Goal: Task Accomplishment & Management: Manage account settings

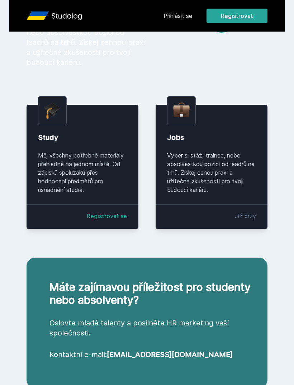
scroll to position [114, 0]
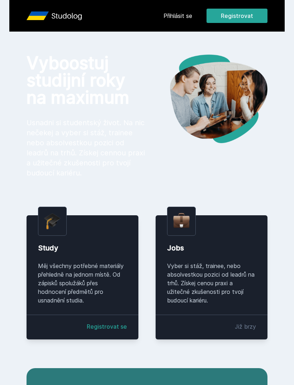
click at [177, 15] on link "Přihlásit se" at bounding box center [178, 15] width 29 height 9
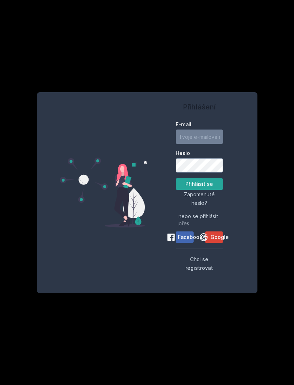
click at [204, 144] on input "E-mail" at bounding box center [199, 137] width 47 height 14
type input "[EMAIL_ADDRESS][DOMAIN_NAME]"
click at [199, 190] on button "Přihlásit se" at bounding box center [199, 183] width 47 height 11
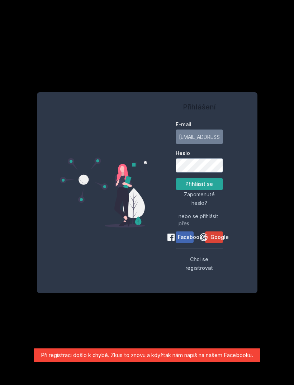
click at [210, 190] on button "Přihlásit se" at bounding box center [199, 183] width 47 height 11
